Goal: Information Seeking & Learning: Compare options

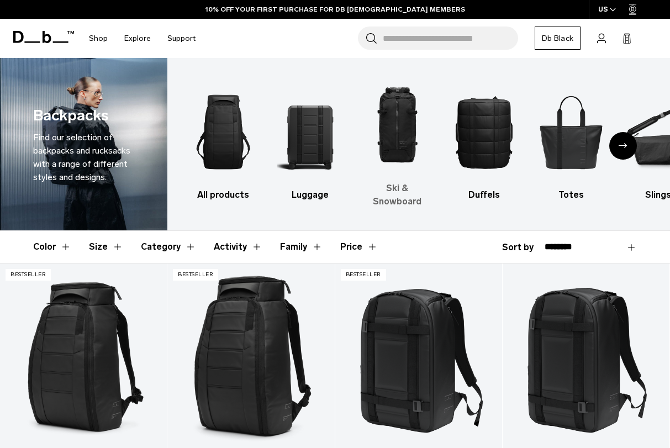
click at [388, 122] on img "3 / 10" at bounding box center [396, 126] width 67 height 102
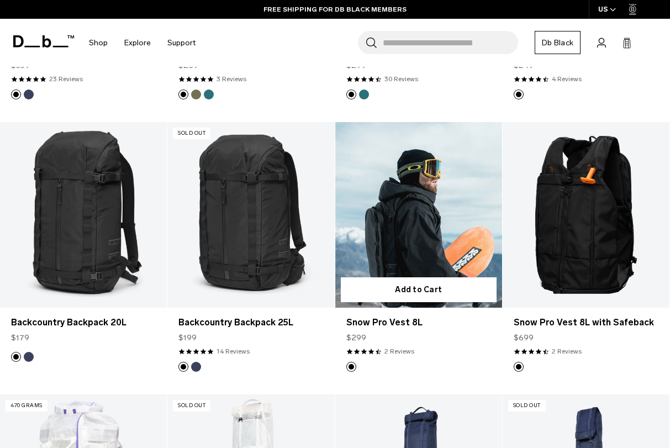
scroll to position [446, 0]
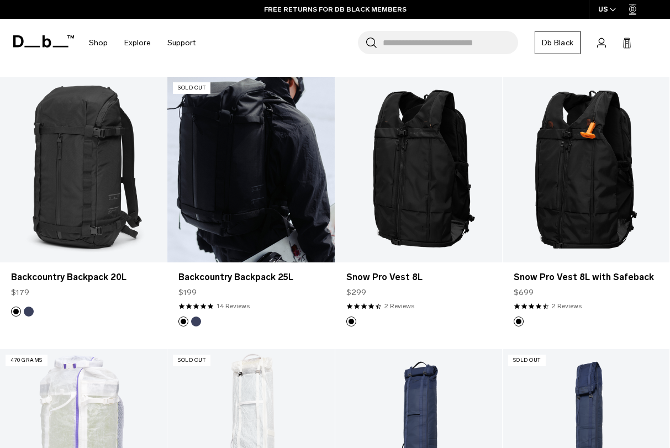
click at [250, 175] on link "Backcountry Backpack 25L" at bounding box center [250, 170] width 167 height 186
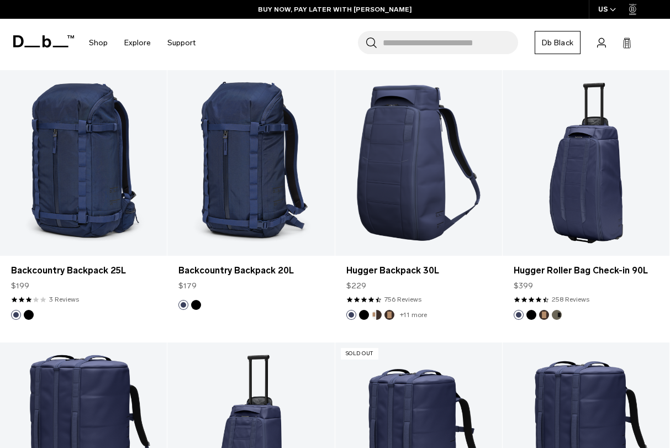
scroll to position [1276, 0]
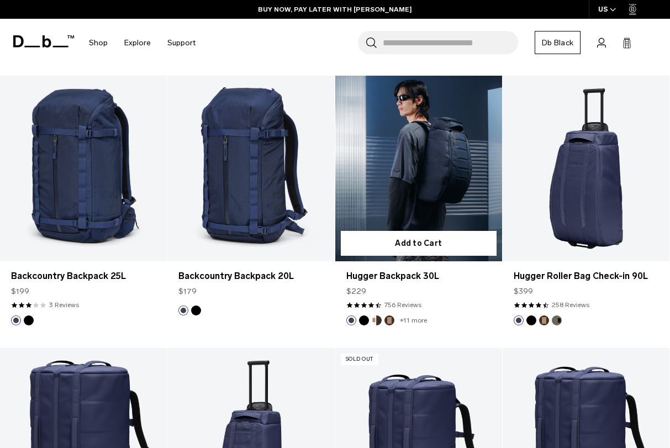
click at [471, 181] on link "Hugger Backpack 30L" at bounding box center [418, 169] width 167 height 186
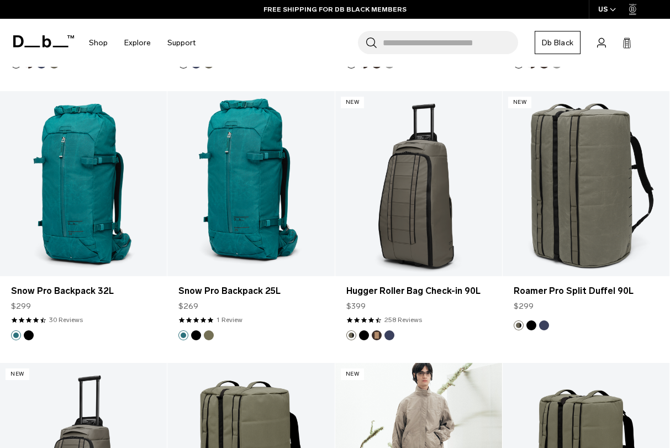
scroll to position [2339, 0]
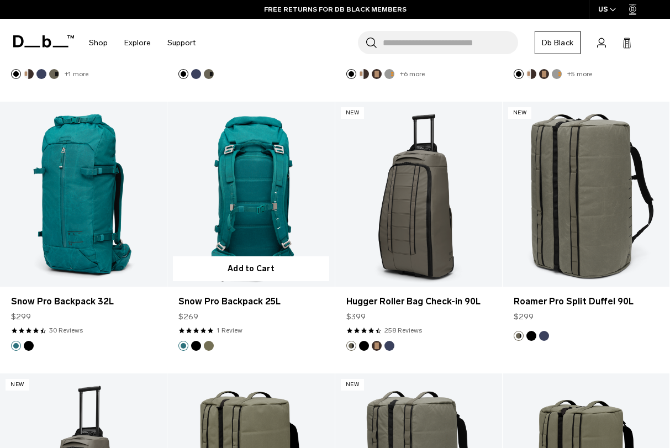
click at [287, 225] on link "Snow Pro Backpack 25L" at bounding box center [250, 195] width 167 height 186
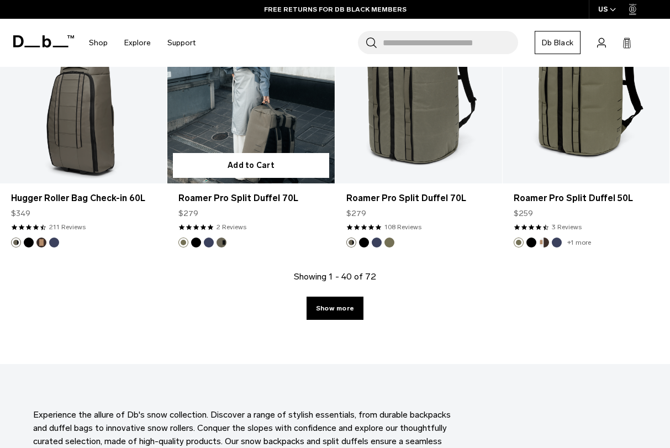
scroll to position [2734, 0]
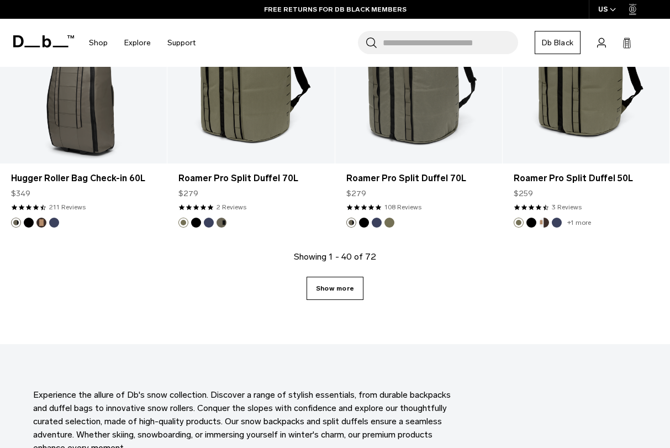
click at [329, 283] on link "Show more" at bounding box center [334, 288] width 57 height 23
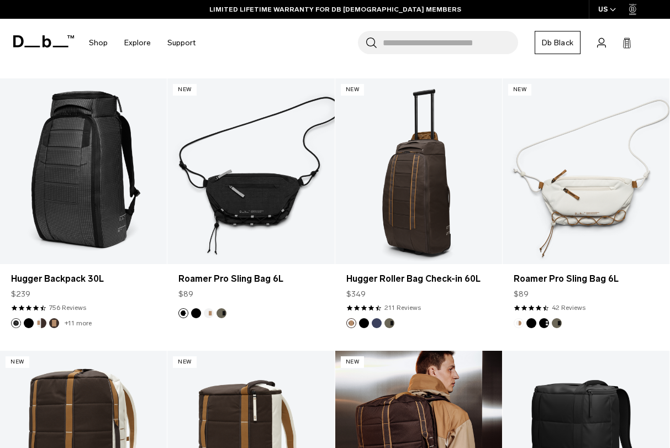
scroll to position [3175, 0]
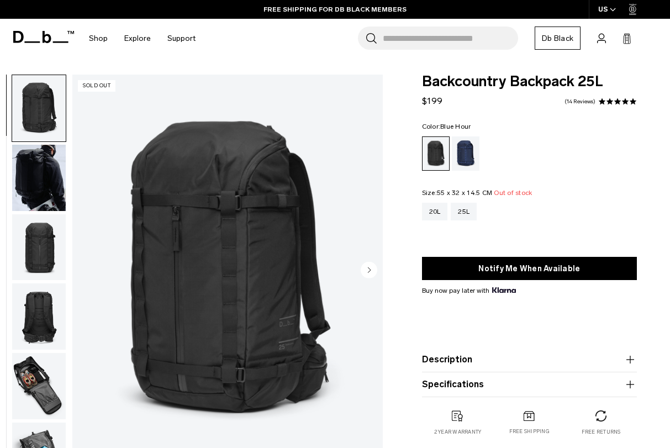
click at [464, 152] on div "Blue Hour" at bounding box center [466, 153] width 28 height 34
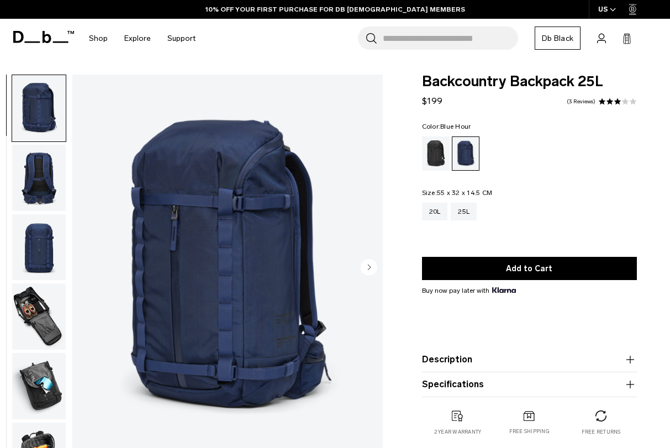
click at [371, 261] on circle "Next slide" at bounding box center [369, 267] width 17 height 17
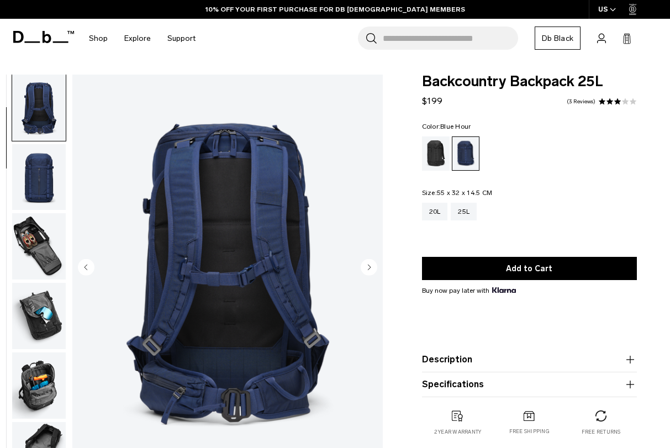
scroll to position [70, 0]
click at [371, 261] on circle "Next slide" at bounding box center [369, 267] width 17 height 17
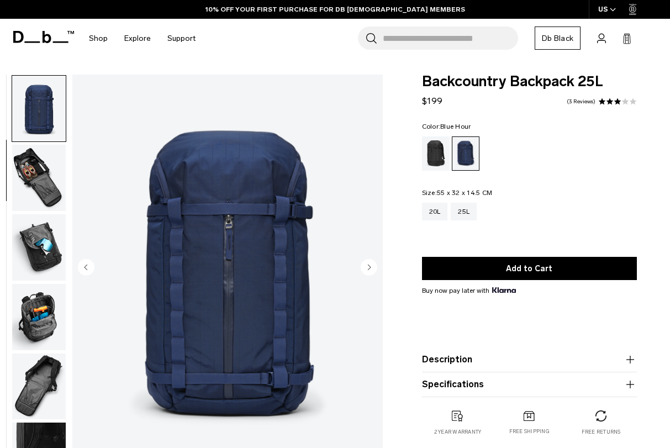
scroll to position [140, 0]
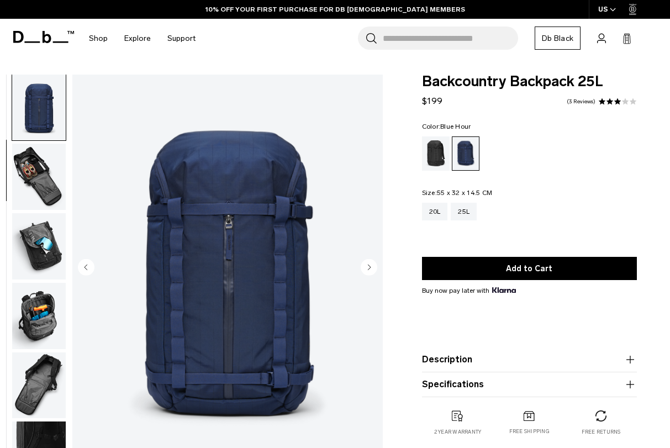
click at [371, 261] on circle "Next slide" at bounding box center [369, 267] width 17 height 17
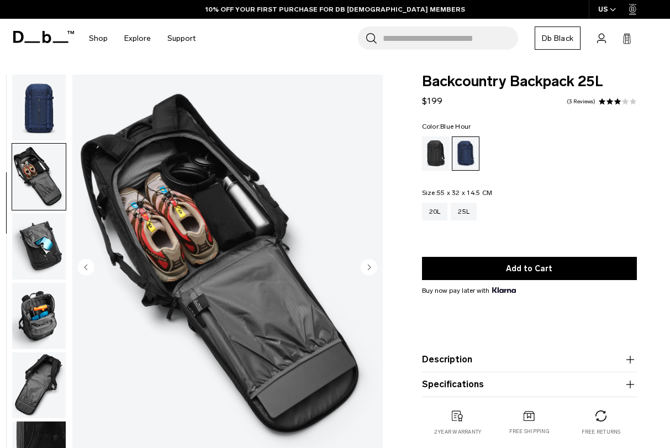
scroll to position [210, 0]
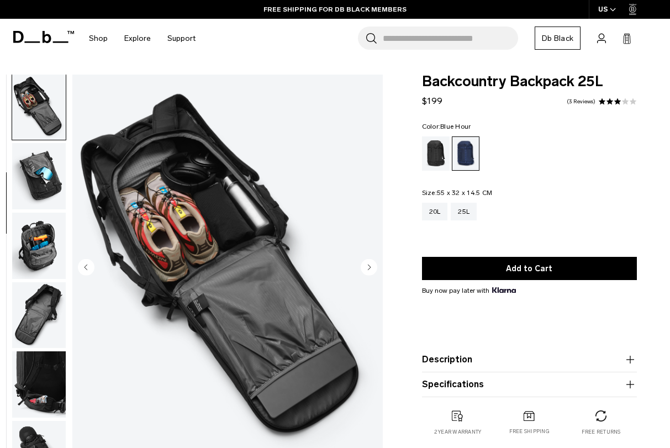
click at [371, 261] on circle "Next slide" at bounding box center [369, 267] width 17 height 17
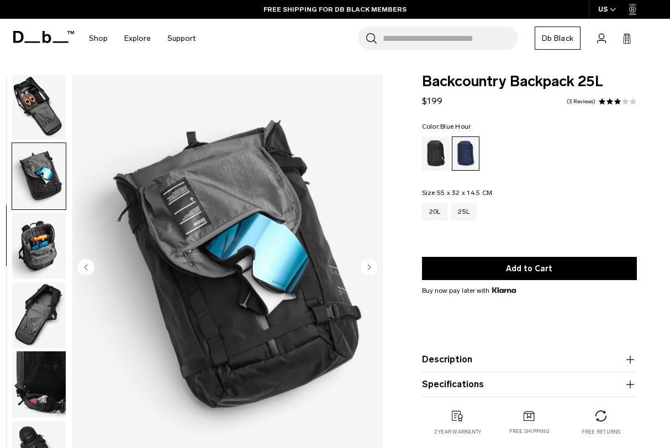
scroll to position [280, 0]
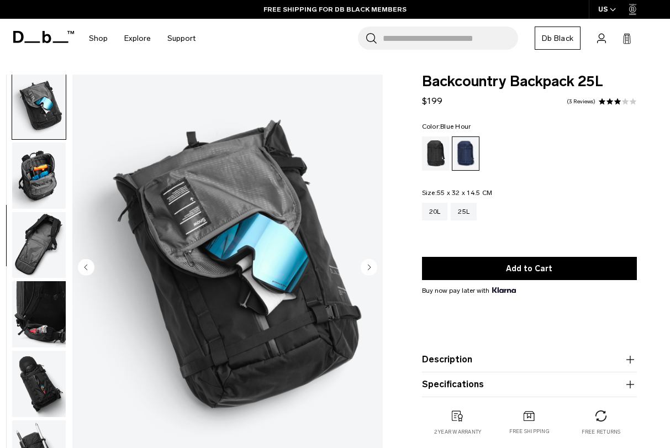
click at [371, 261] on circle "Next slide" at bounding box center [369, 267] width 17 height 17
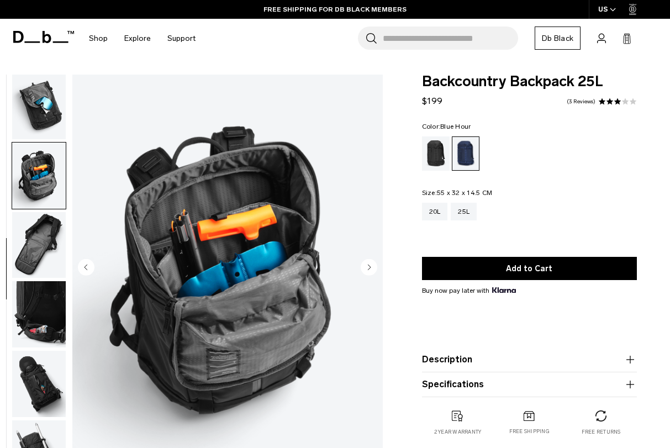
scroll to position [350, 0]
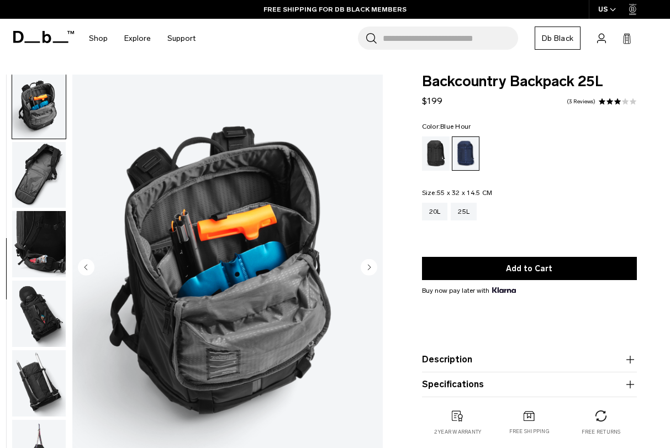
click at [371, 261] on circle "Next slide" at bounding box center [369, 267] width 17 height 17
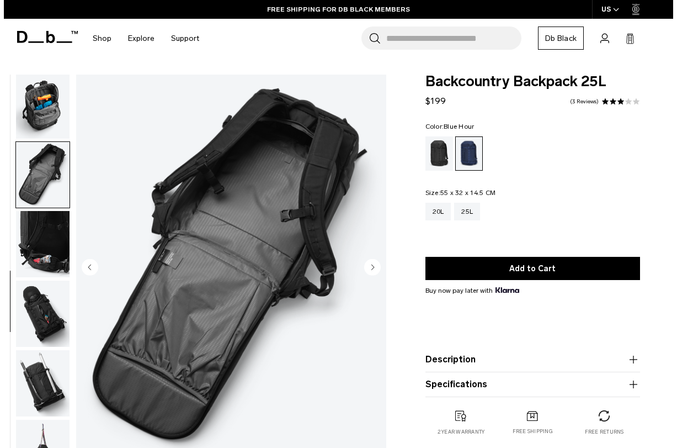
scroll to position [380, 0]
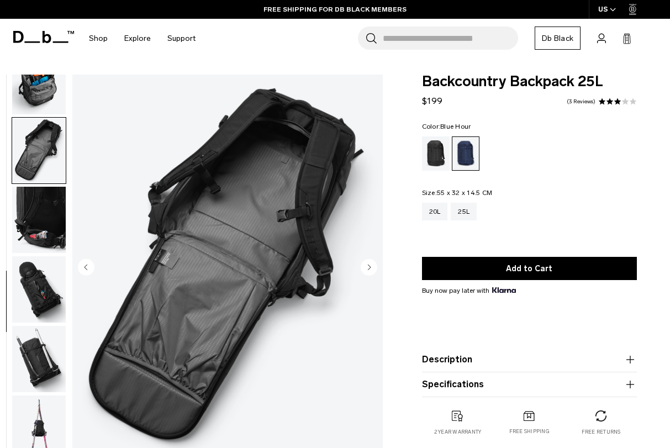
click at [371, 261] on circle "Next slide" at bounding box center [369, 267] width 17 height 17
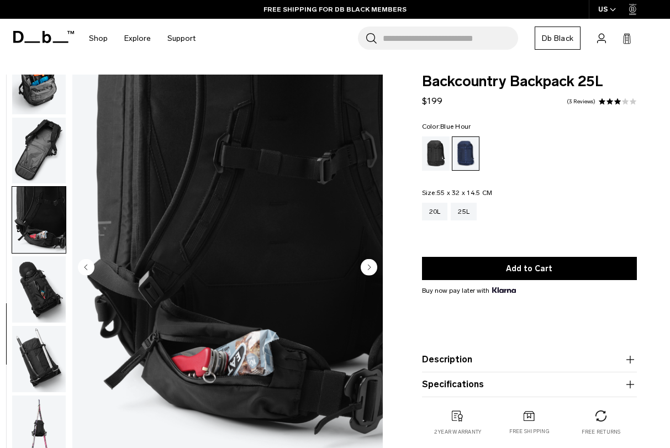
click at [371, 261] on circle "Next slide" at bounding box center [369, 267] width 17 height 17
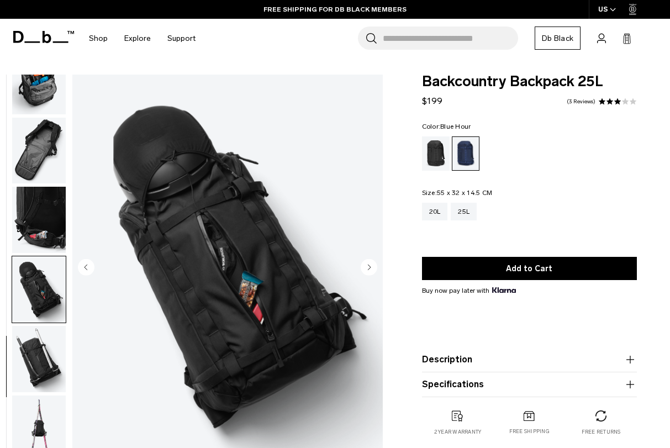
click at [371, 261] on circle "Next slide" at bounding box center [369, 267] width 17 height 17
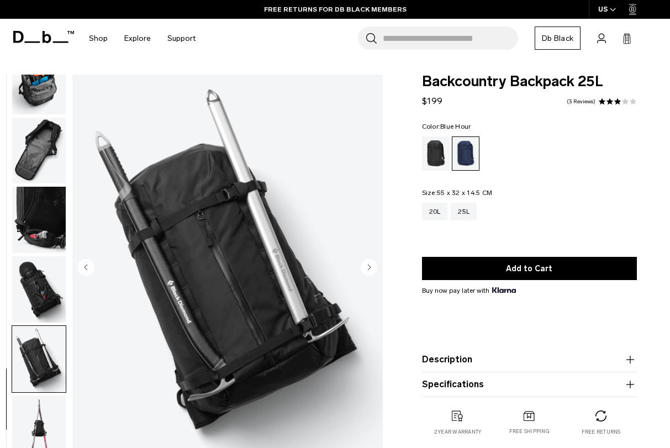
click at [371, 261] on circle "Next slide" at bounding box center [369, 267] width 17 height 17
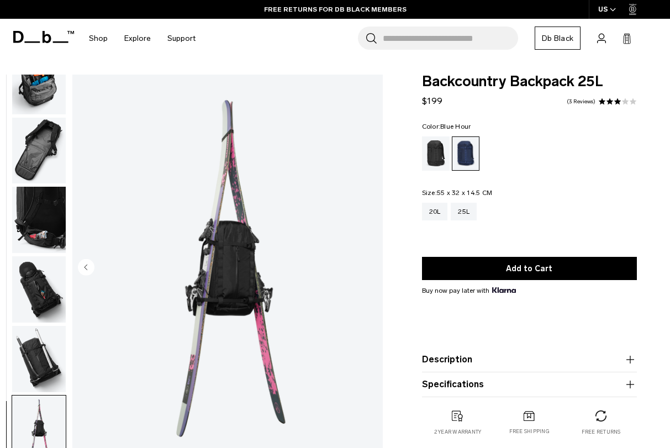
click at [371, 261] on img "11 / 11" at bounding box center [227, 269] width 310 height 388
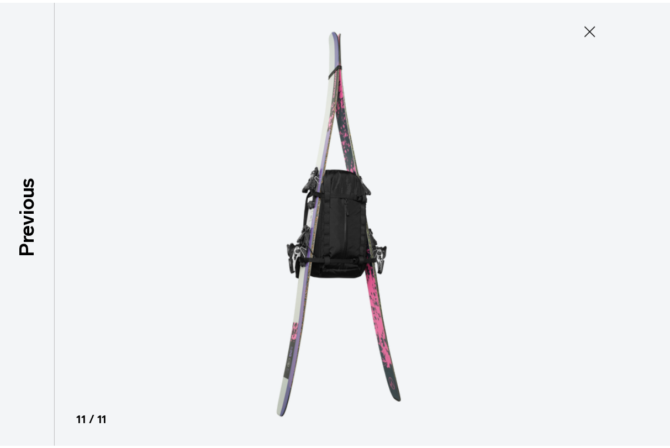
scroll to position [374, 0]
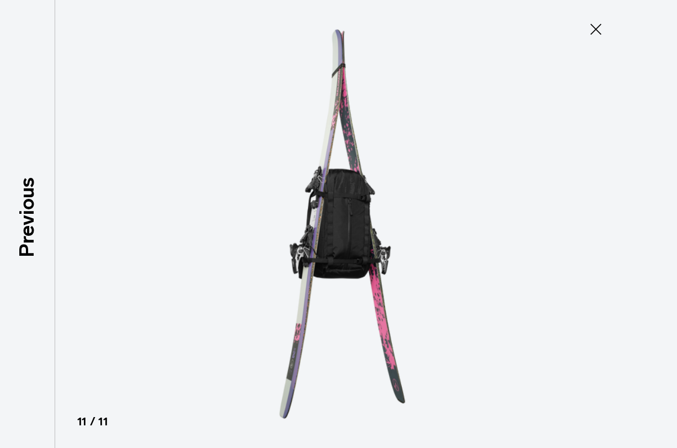
click at [592, 40] on button "Close" at bounding box center [596, 29] width 36 height 23
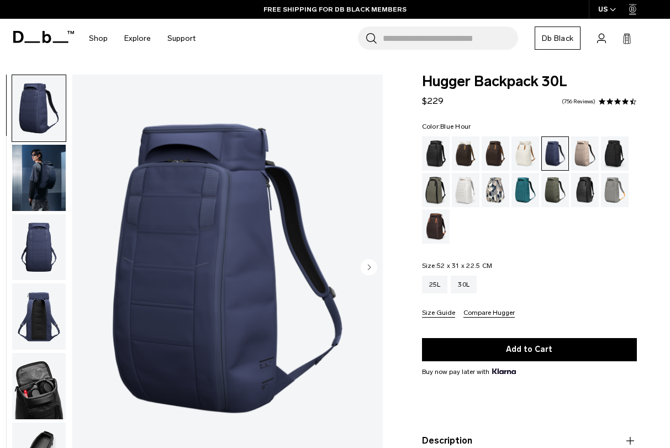
click at [372, 271] on circle "Next slide" at bounding box center [369, 267] width 17 height 17
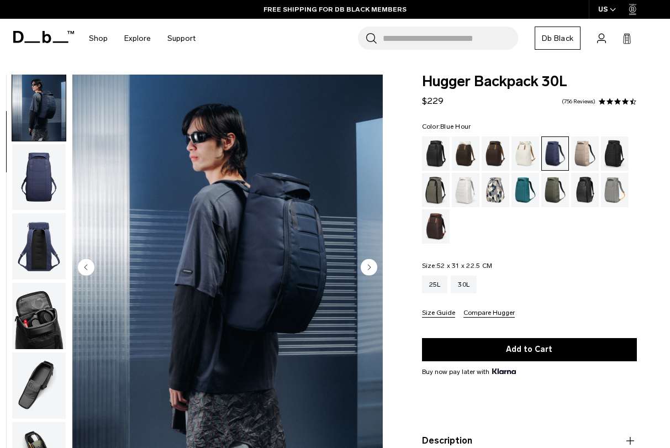
click at [372, 271] on circle "Next slide" at bounding box center [369, 267] width 17 height 17
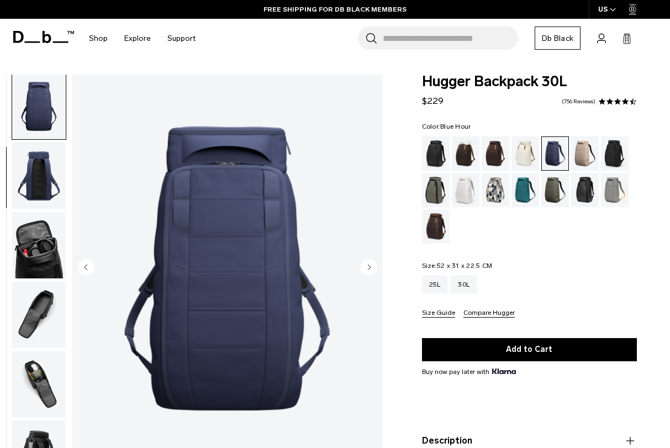
click at [372, 271] on circle "Next slide" at bounding box center [369, 267] width 17 height 17
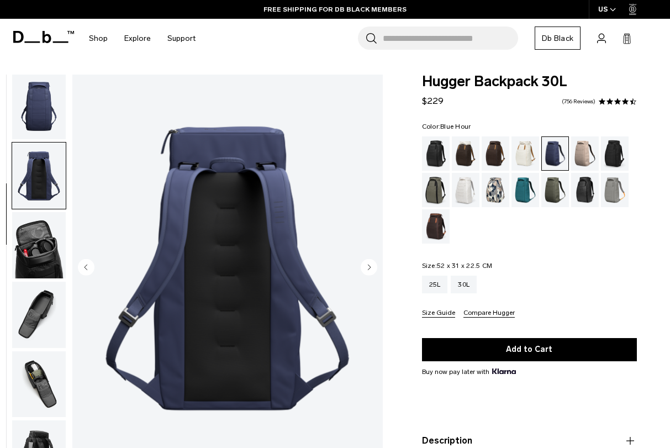
scroll to position [211, 0]
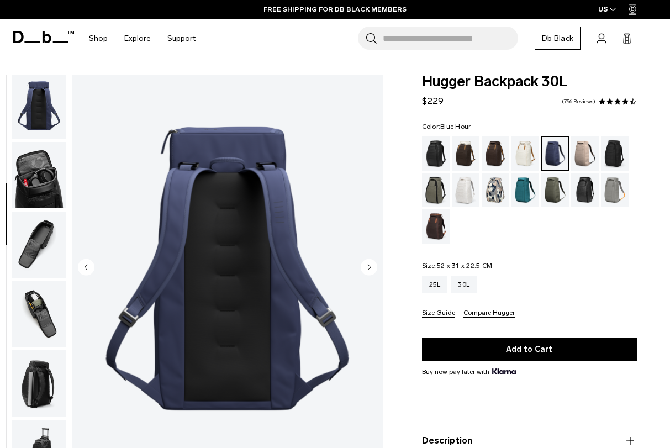
click at [372, 271] on circle "Next slide" at bounding box center [369, 267] width 17 height 17
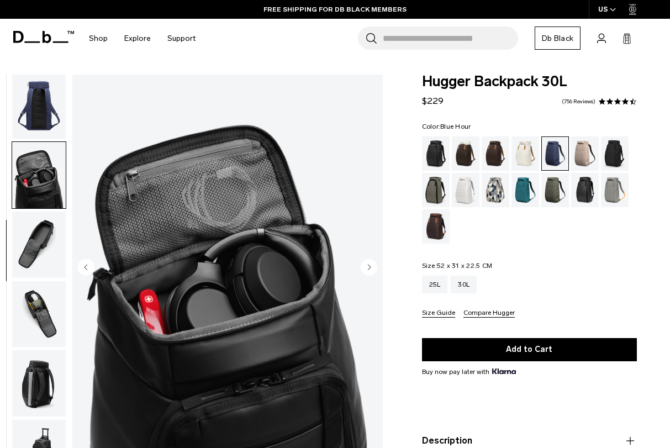
scroll to position [281, 0]
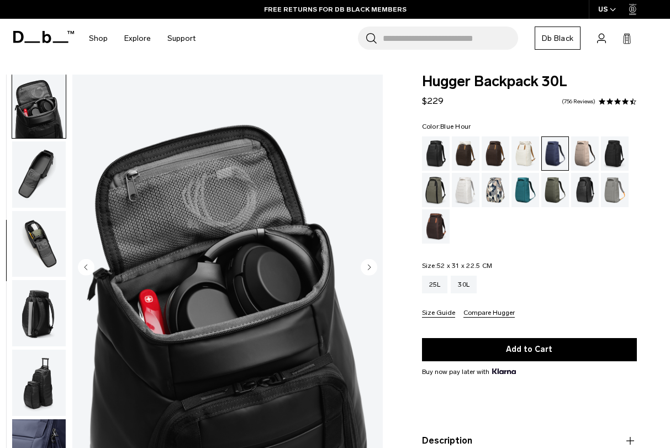
click at [372, 271] on circle "Next slide" at bounding box center [369, 267] width 17 height 17
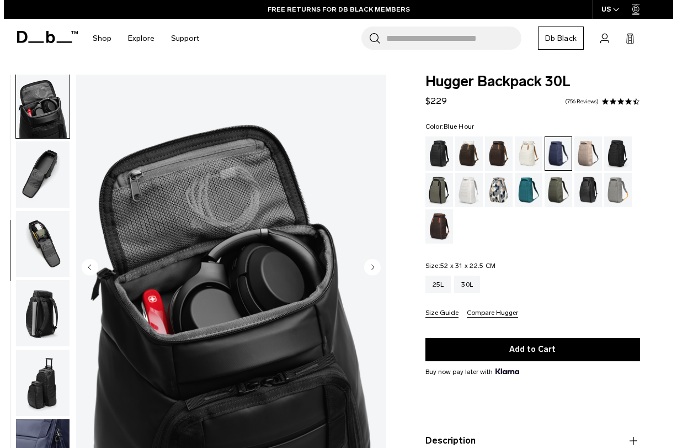
scroll to position [313, 0]
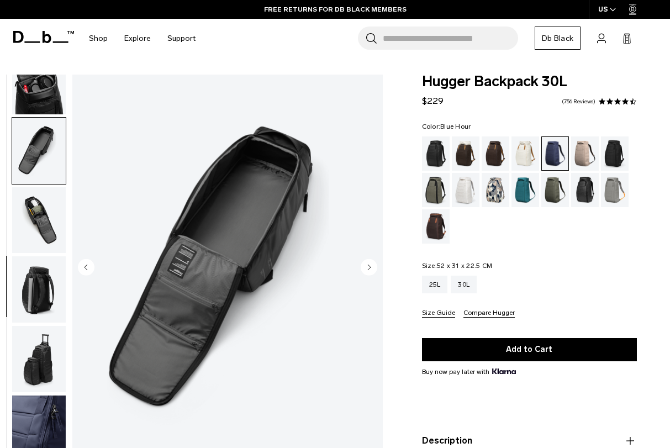
click at [372, 271] on circle "Next slide" at bounding box center [369, 267] width 17 height 17
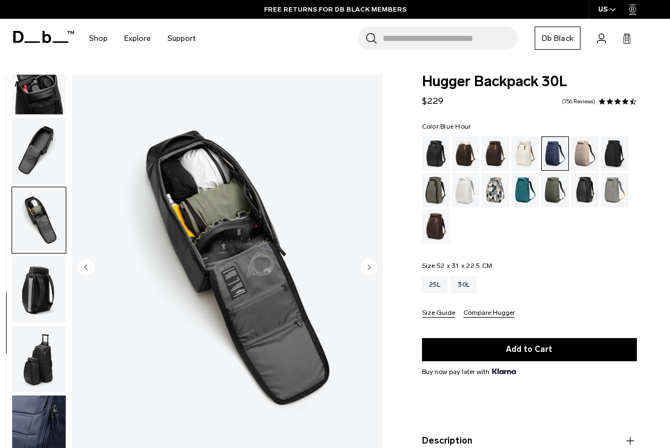
click at [372, 271] on circle "Next slide" at bounding box center [369, 267] width 17 height 17
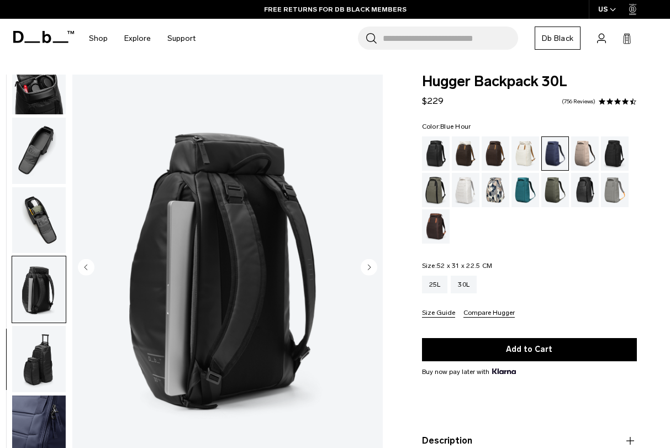
click at [372, 271] on circle "Next slide" at bounding box center [369, 267] width 17 height 17
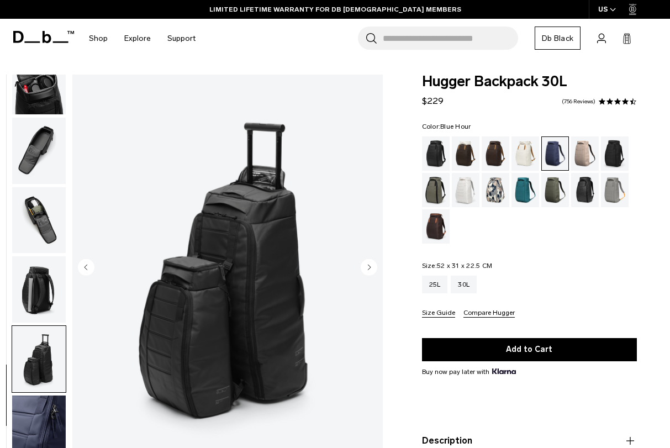
click at [372, 271] on circle "Next slide" at bounding box center [369, 267] width 17 height 17
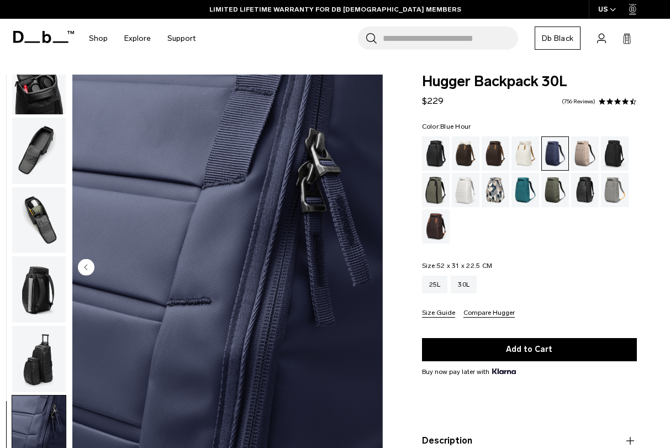
click at [372, 271] on img "10 / 10" at bounding box center [227, 269] width 310 height 388
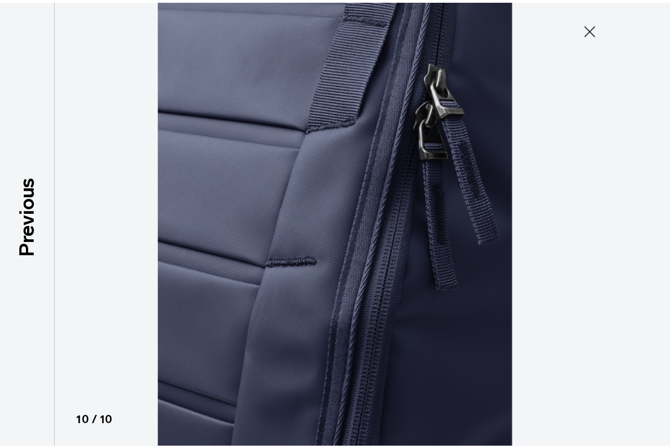
scroll to position [308, 0]
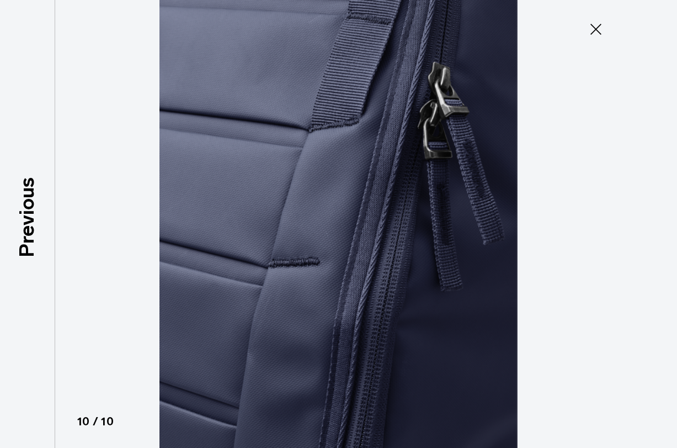
click at [372, 271] on img at bounding box center [339, 224] width 497 height 448
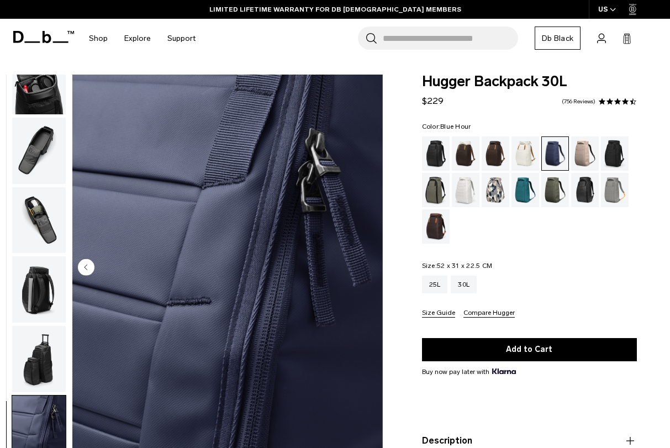
scroll to position [0, 0]
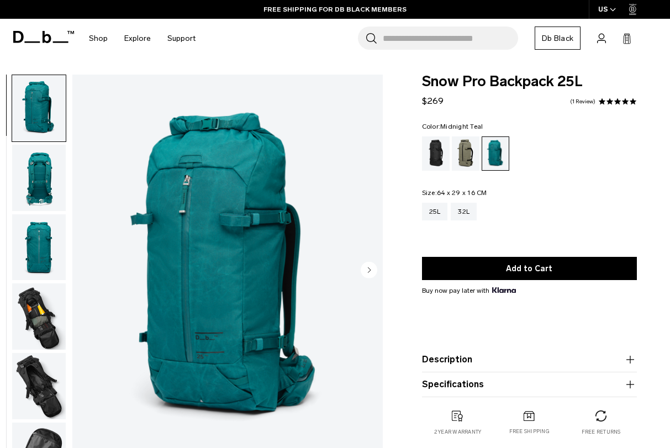
click at [373, 266] on circle "Next slide" at bounding box center [369, 269] width 17 height 17
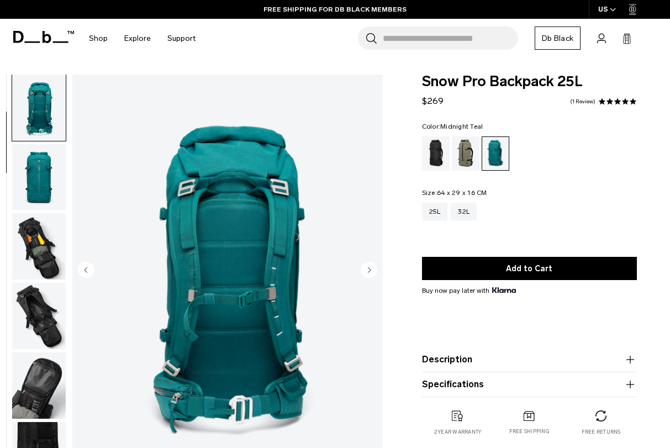
click at [373, 266] on circle "Next slide" at bounding box center [369, 269] width 17 height 17
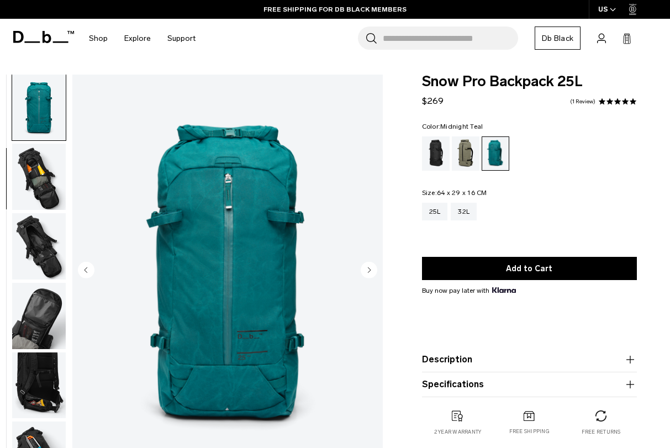
click at [373, 266] on circle "Next slide" at bounding box center [369, 269] width 17 height 17
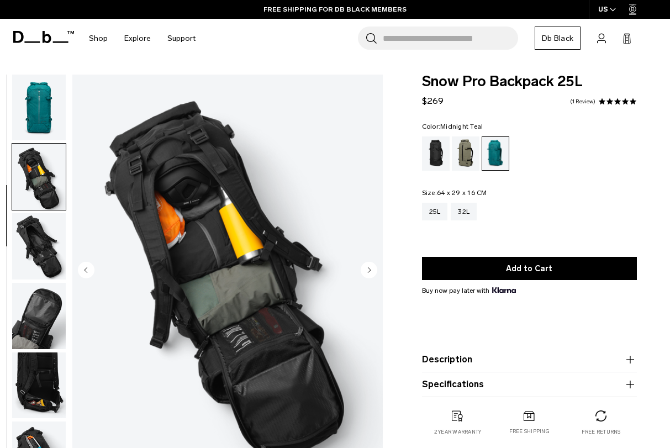
scroll to position [210, 0]
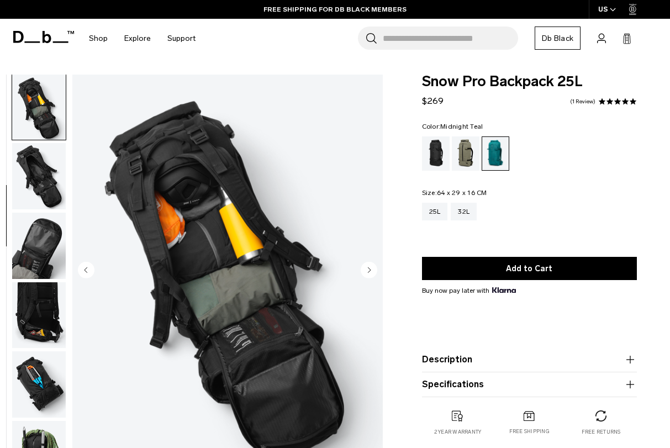
click at [373, 266] on circle "Next slide" at bounding box center [369, 269] width 17 height 17
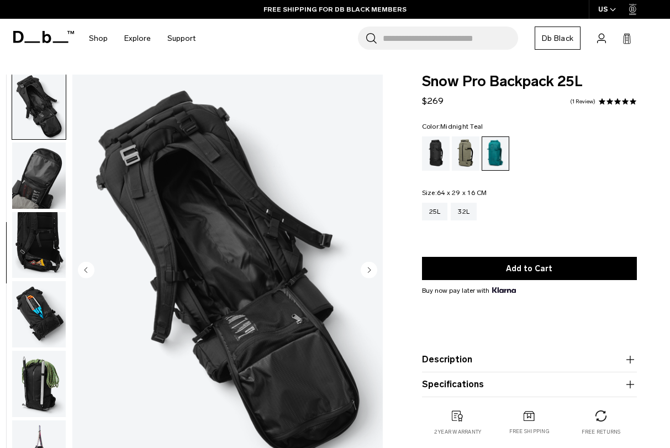
click at [373, 266] on circle "Next slide" at bounding box center [369, 269] width 17 height 17
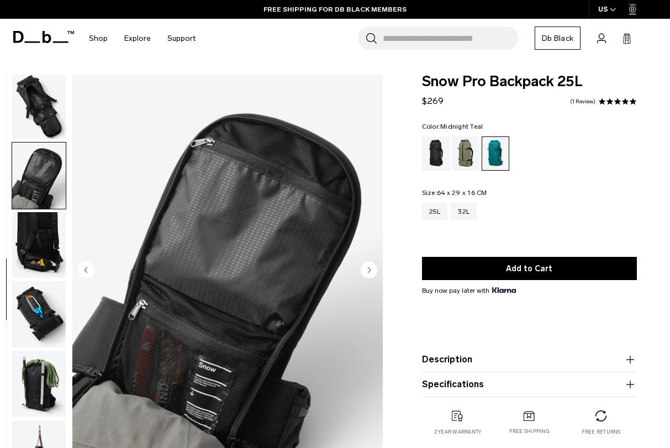
scroll to position [305, 0]
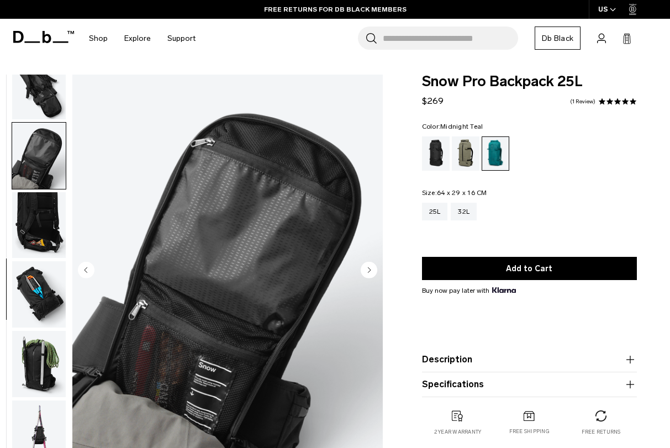
click at [373, 266] on circle "Next slide" at bounding box center [369, 269] width 17 height 17
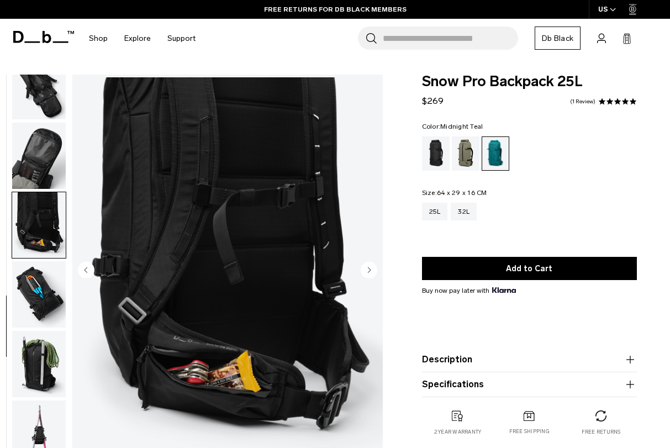
click at [373, 266] on circle "Next slide" at bounding box center [369, 269] width 17 height 17
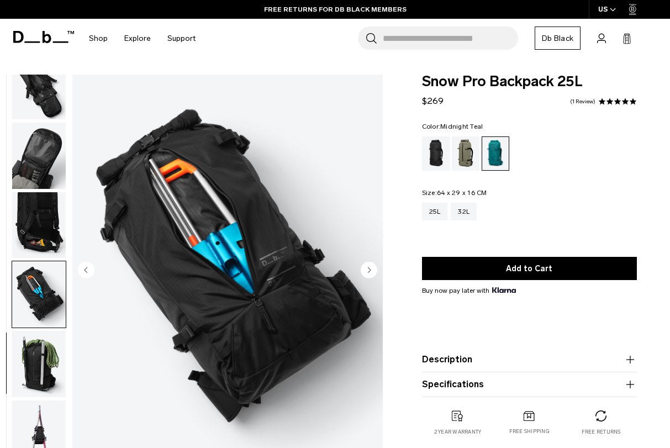
click at [373, 266] on circle "Next slide" at bounding box center [369, 269] width 17 height 17
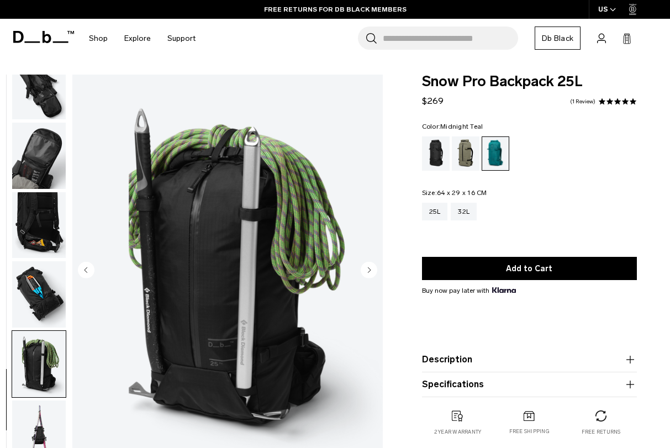
click at [373, 266] on circle "Next slide" at bounding box center [369, 269] width 17 height 17
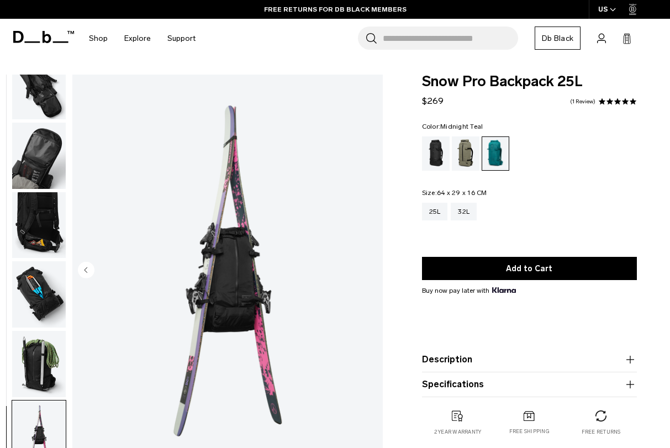
click at [88, 269] on circle "Previous slide" at bounding box center [86, 269] width 17 height 17
